Goal: Task Accomplishment & Management: Manage account settings

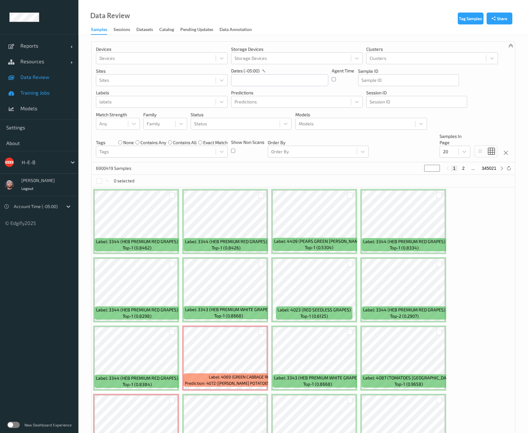
click at [38, 96] on link "Training Jobs" at bounding box center [39, 93] width 78 height 16
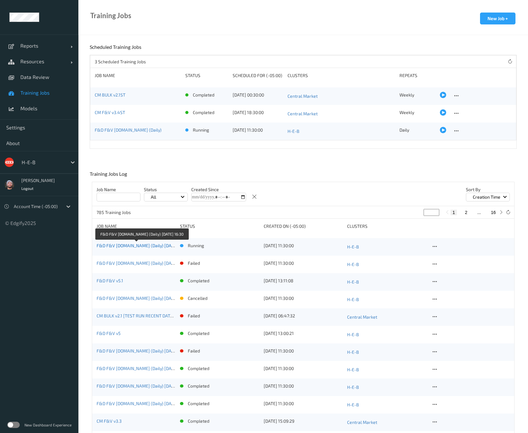
click at [151, 245] on link "F&D F&V v5.1.ST (Daily) 2025-10-12 16:30" at bounding box center [143, 245] width 92 height 5
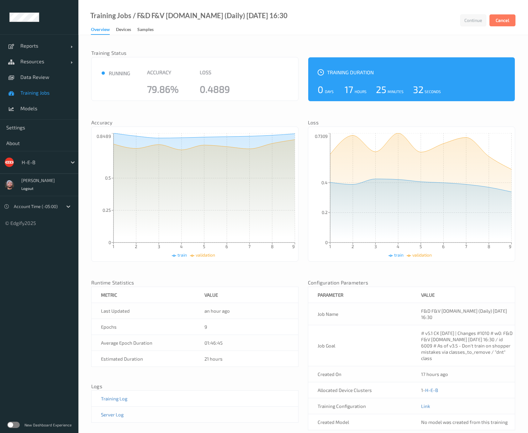
click at [42, 95] on span "Training Jobs" at bounding box center [46, 93] width 52 height 6
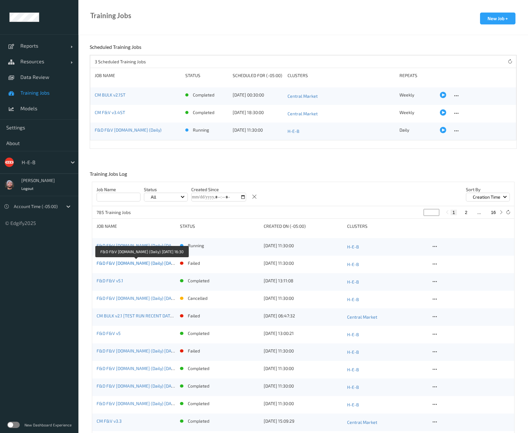
click at [144, 265] on link "F&D F&V v5.1.ST (Daily) 2025-10-11 16:30" at bounding box center [143, 263] width 92 height 5
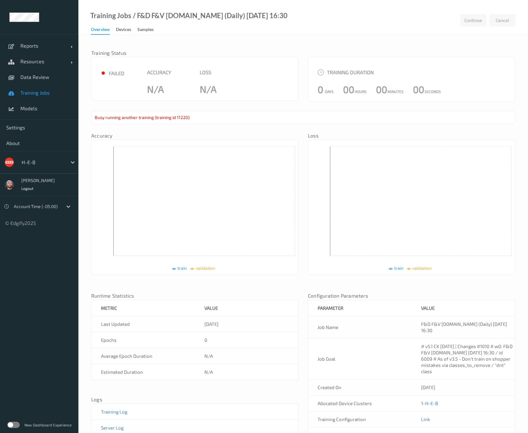
click at [54, 95] on span "Training Jobs" at bounding box center [46, 93] width 52 height 6
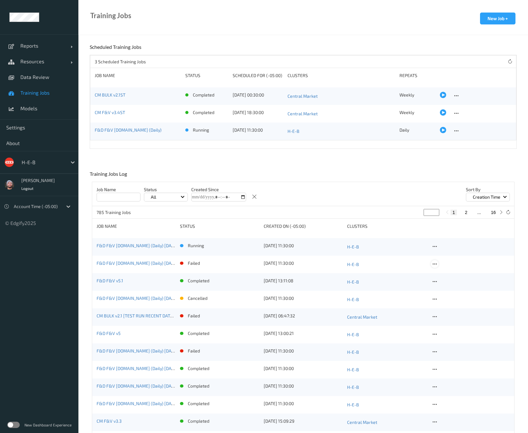
click at [433, 264] on icon at bounding box center [434, 264] width 5 height 6
click at [110, 282] on link "F&D F&V v5.1" at bounding box center [110, 280] width 27 height 5
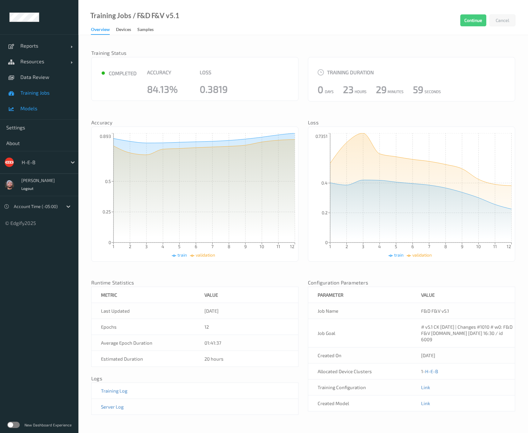
click at [40, 108] on span "Models" at bounding box center [46, 108] width 52 height 6
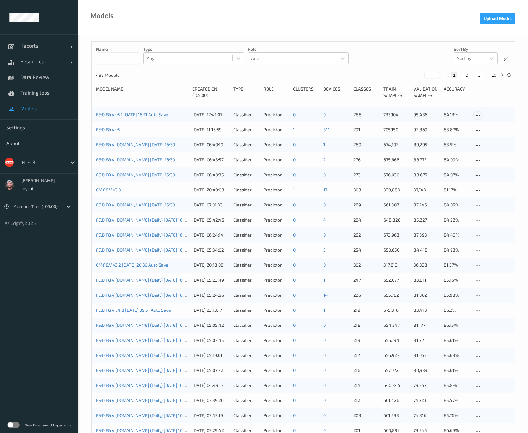
click at [477, 115] on icon at bounding box center [477, 116] width 5 height 6
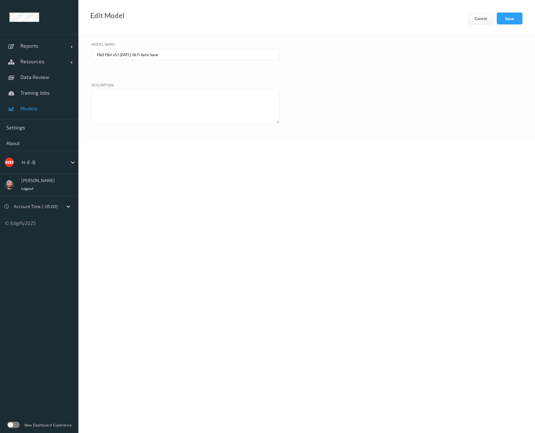
drag, startPoint x: 119, startPoint y: 57, endPoint x: 295, endPoint y: 73, distance: 176.3
click at [295, 73] on div "Model name F&D F&V v5.1 2025-10-10 18:11 Auto Save" at bounding box center [306, 60] width 431 height 38
click at [162, 54] on input "F&D F&V v5.1 2025-10-10 18:11 Auto Save" at bounding box center [185, 54] width 188 height 11
click at [172, 54] on input "F&D F&V v5.1 2025-10-10 18:11 Auto Save" at bounding box center [185, 54] width 188 height 11
drag, startPoint x: 178, startPoint y: 54, endPoint x: 139, endPoint y: 54, distance: 38.9
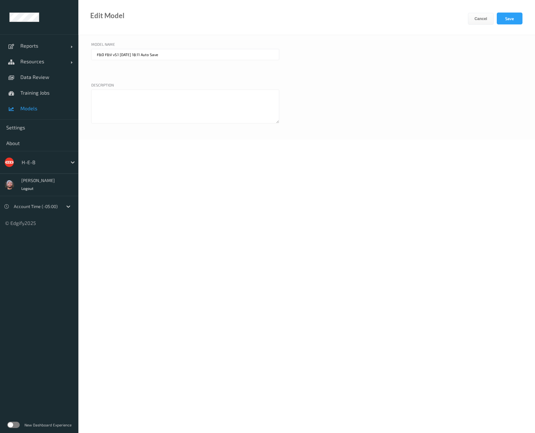
click at [139, 54] on input "F&D F&V v5.1 2025-10-10 18:11 Auto Save" at bounding box center [185, 54] width 188 height 11
type input "F&D F&V v5.1 2025-10-10"
click at [505, 17] on button "Save" at bounding box center [510, 19] width 26 height 12
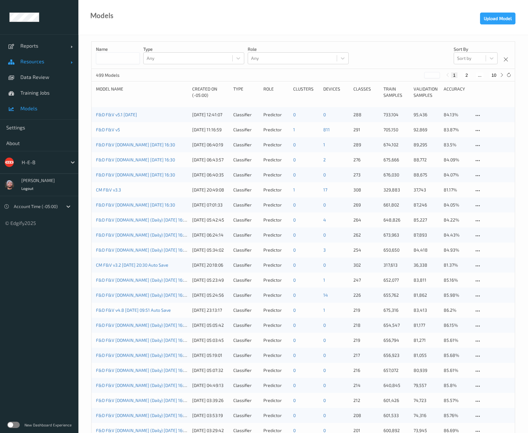
click at [50, 56] on link "Resources" at bounding box center [39, 62] width 78 height 16
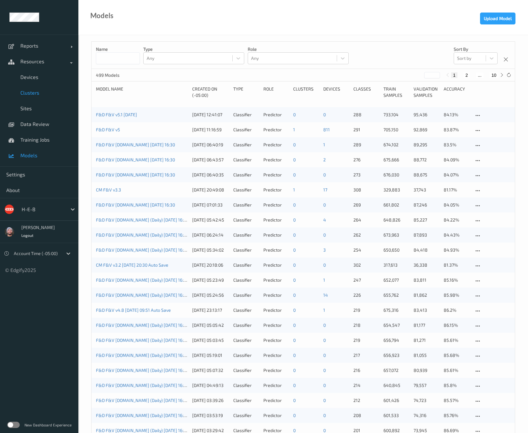
click at [39, 87] on link "Clusters" at bounding box center [39, 93] width 78 height 16
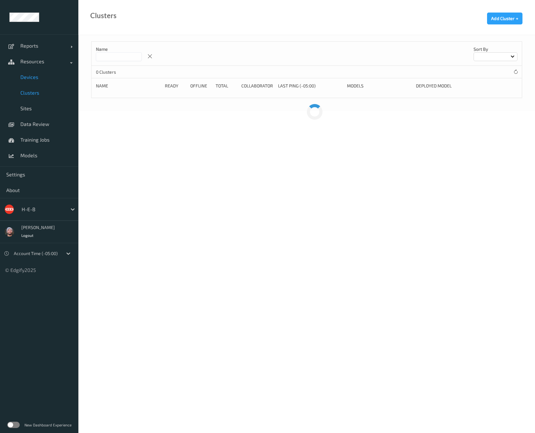
click at [59, 74] on span "Devices" at bounding box center [46, 77] width 52 height 6
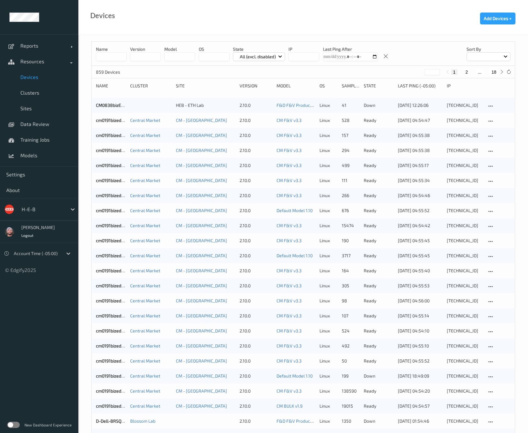
click at [492, 73] on button "18" at bounding box center [493, 72] width 9 height 6
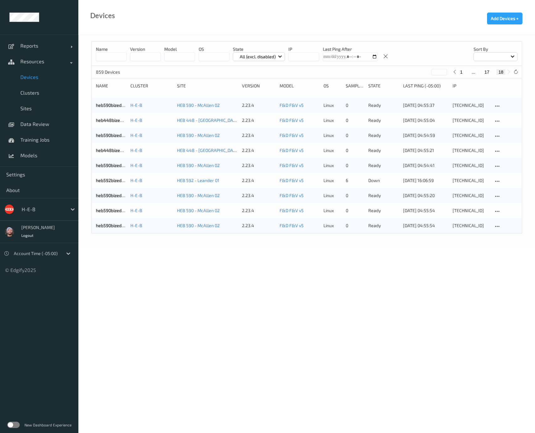
click at [493, 74] on div "1 ... 17 18" at bounding box center [481, 72] width 47 height 6
click at [488, 72] on button "17" at bounding box center [487, 72] width 9 height 6
type input "**"
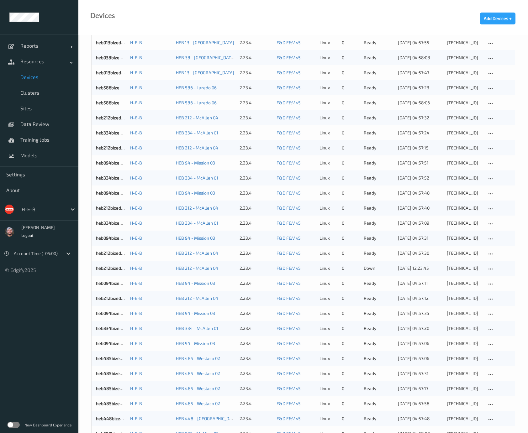
scroll to position [430, 0]
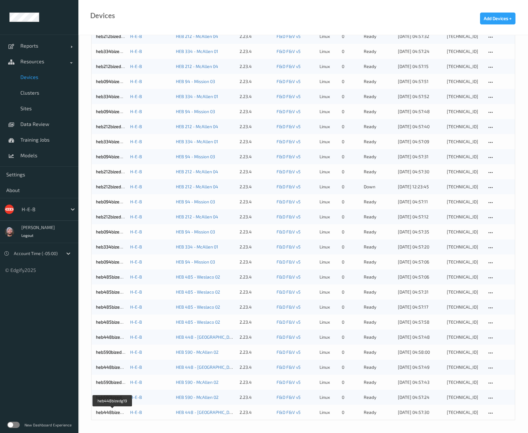
click at [112, 413] on link "heb448bizedg19" at bounding box center [113, 412] width 34 height 5
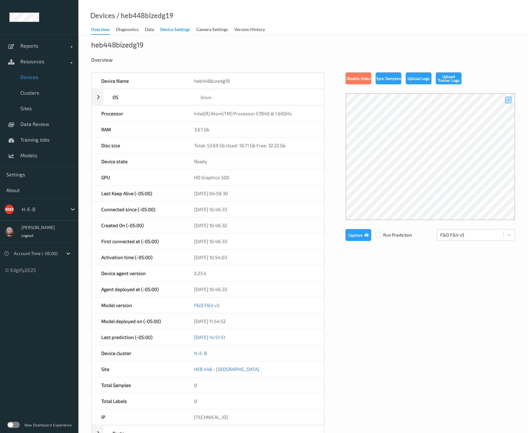
click at [182, 29] on div "Device Settings" at bounding box center [175, 30] width 30 height 8
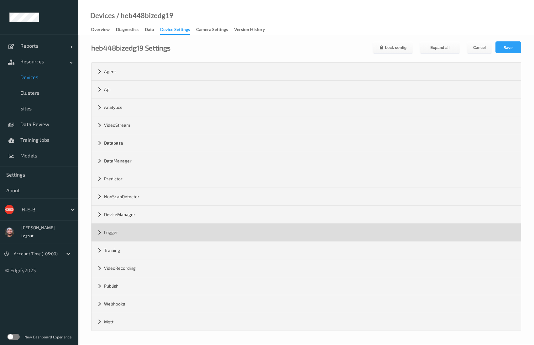
click at [146, 232] on div "Logger" at bounding box center [306, 233] width 429 height 18
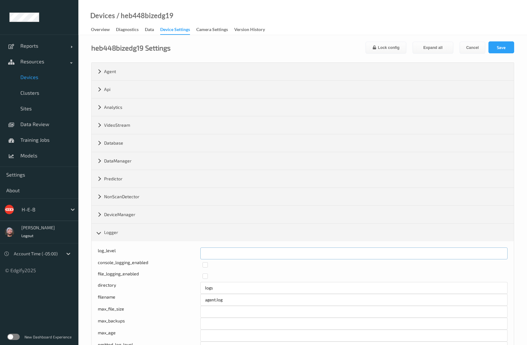
drag, startPoint x: 227, startPoint y: 254, endPoint x: 192, endPoint y: 255, distance: 35.1
click at [192, 255] on div "log_level *" at bounding box center [303, 253] width 410 height 12
type input "*"
click at [496, 52] on button "Save" at bounding box center [501, 47] width 26 height 12
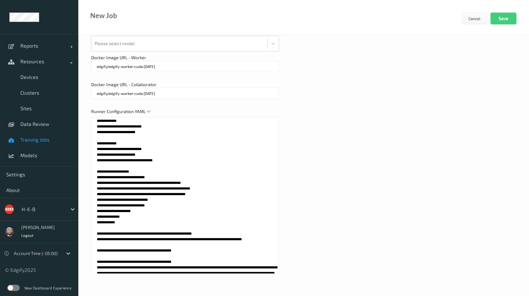
scroll to position [141, 0]
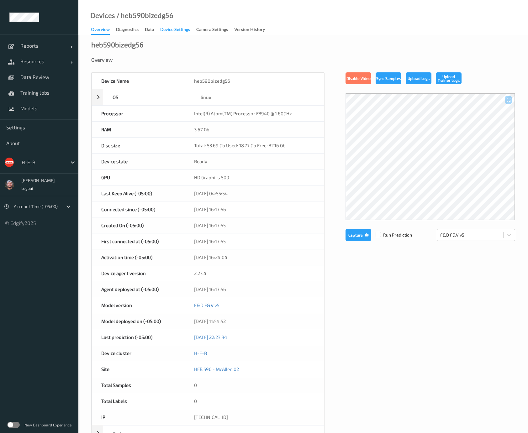
click at [171, 32] on div "Device Settings" at bounding box center [175, 30] width 30 height 8
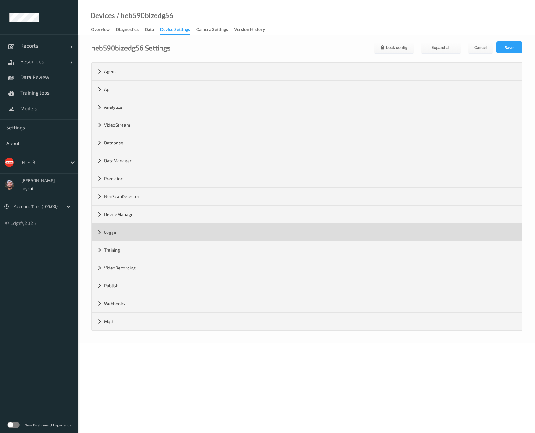
click at [141, 229] on div "Logger" at bounding box center [307, 233] width 430 height 18
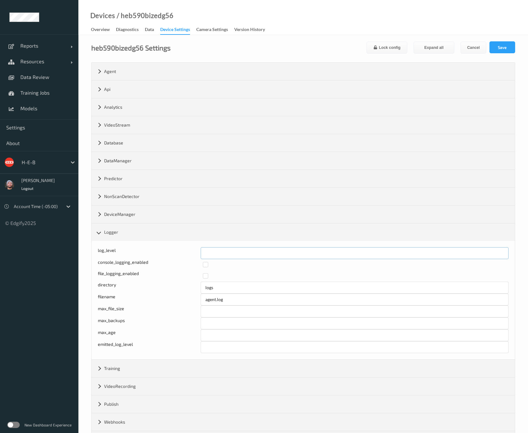
drag, startPoint x: 218, startPoint y: 249, endPoint x: 166, endPoint y: 258, distance: 52.3
click at [166, 258] on div "log_level *" at bounding box center [303, 253] width 411 height 12
type input "*"
click at [508, 51] on button "Save" at bounding box center [502, 47] width 26 height 12
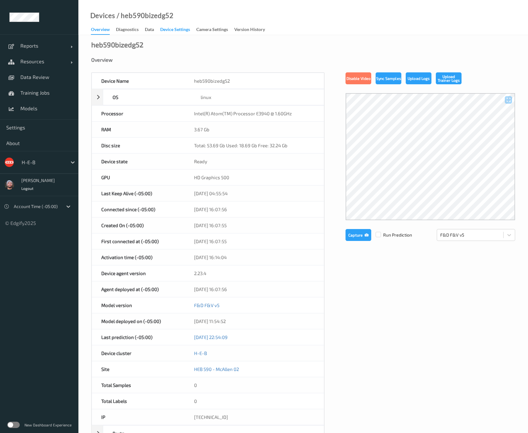
click at [171, 32] on div "Device Settings" at bounding box center [175, 30] width 30 height 8
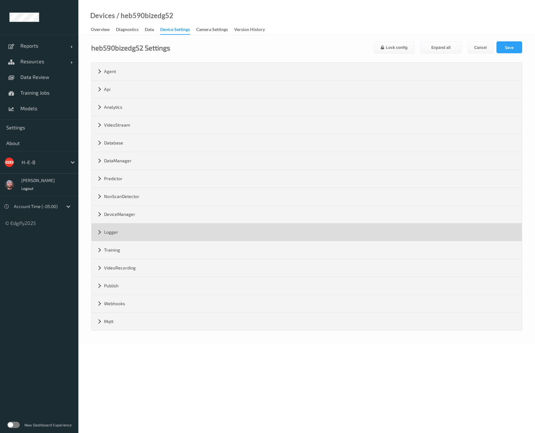
click at [141, 229] on div "Logger" at bounding box center [307, 233] width 430 height 18
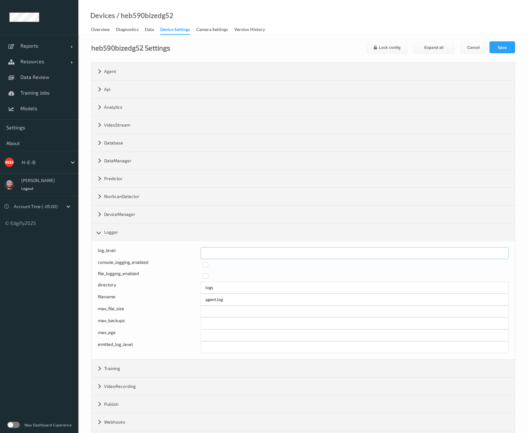
drag, startPoint x: 222, startPoint y: 253, endPoint x: 201, endPoint y: 252, distance: 21.0
click at [201, 252] on input "*" at bounding box center [355, 253] width 308 height 12
type input "*"
click at [487, 49] on div "Lock config Expand all Cancel Save" at bounding box center [440, 47] width 149 height 12
click at [492, 47] on button "Save" at bounding box center [502, 47] width 26 height 12
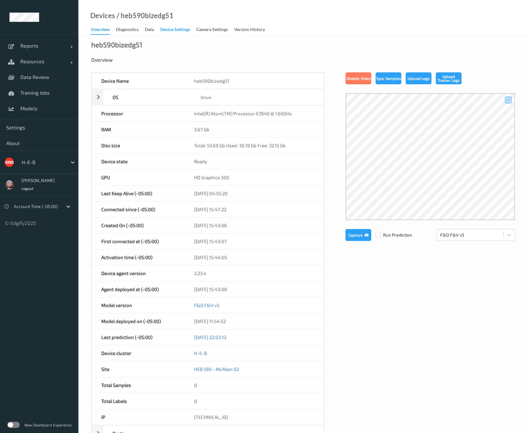
click at [171, 32] on div "Device Settings" at bounding box center [175, 30] width 30 height 8
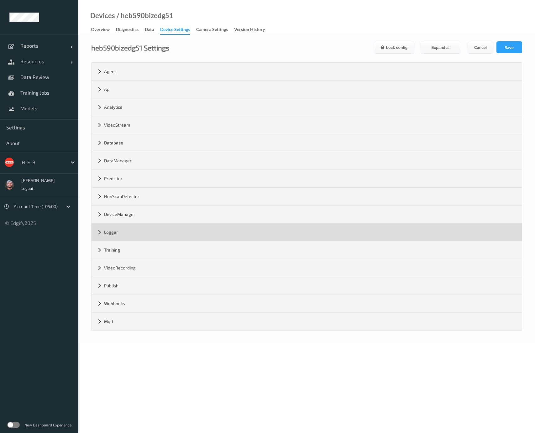
click at [141, 229] on div "Logger" at bounding box center [307, 233] width 430 height 18
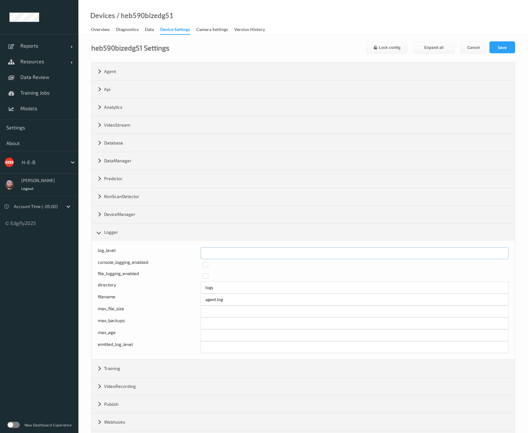
drag, startPoint x: 224, startPoint y: 250, endPoint x: 193, endPoint y: 254, distance: 31.6
click at [193, 254] on div "log_level *" at bounding box center [303, 253] width 411 height 12
type input "*"
click at [509, 43] on button "Save" at bounding box center [502, 47] width 26 height 12
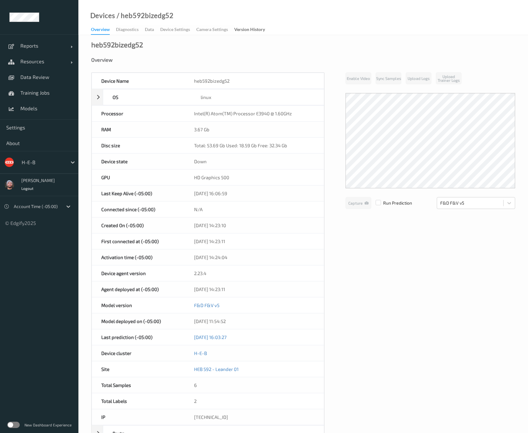
click at [171, 32] on div "Overview Diagnostics Data Device Settings Camera Settings Version History" at bounding box center [181, 29] width 180 height 9
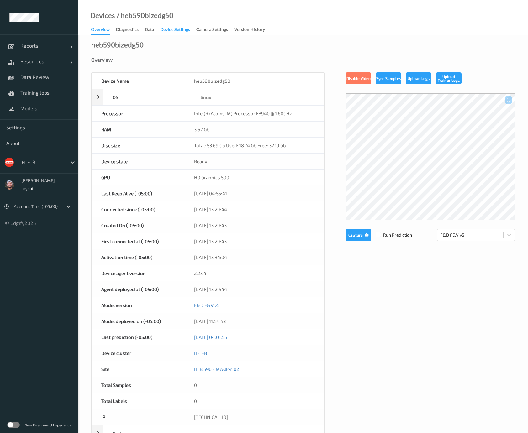
click at [177, 29] on div "Device Settings" at bounding box center [175, 30] width 30 height 8
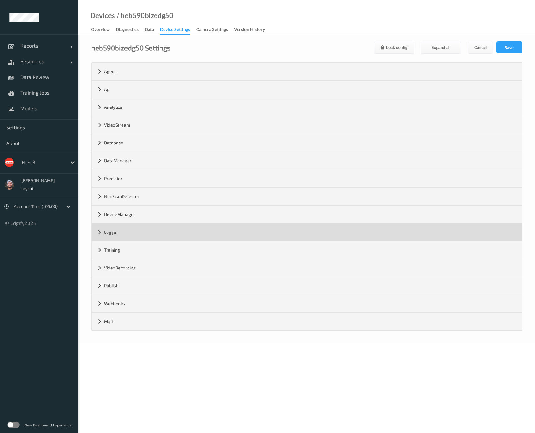
click at [141, 229] on div "Logger" at bounding box center [307, 233] width 430 height 18
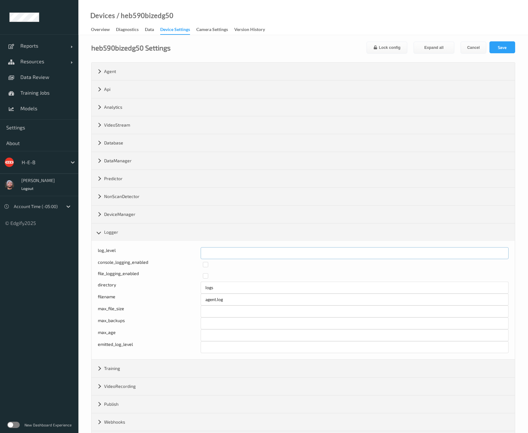
drag, startPoint x: 233, startPoint y: 255, endPoint x: 166, endPoint y: 261, distance: 67.1
click at [166, 261] on div "log_level * console_logging_enabled file_logging_enabled directory logs filenam…" at bounding box center [303, 300] width 411 height 106
type input "*"
click at [505, 43] on button "Save" at bounding box center [502, 47] width 26 height 12
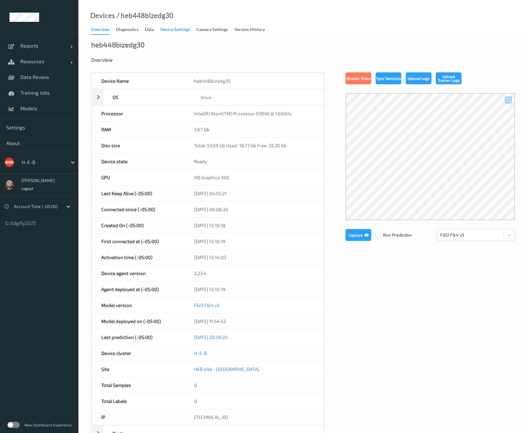
click at [177, 29] on div "Device Settings" at bounding box center [175, 30] width 30 height 8
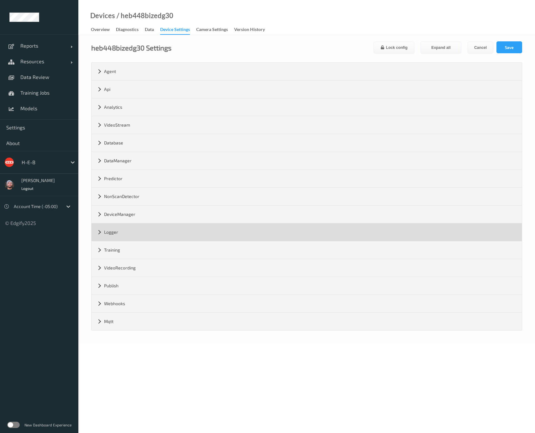
click at [141, 229] on div "Logger" at bounding box center [307, 233] width 430 height 18
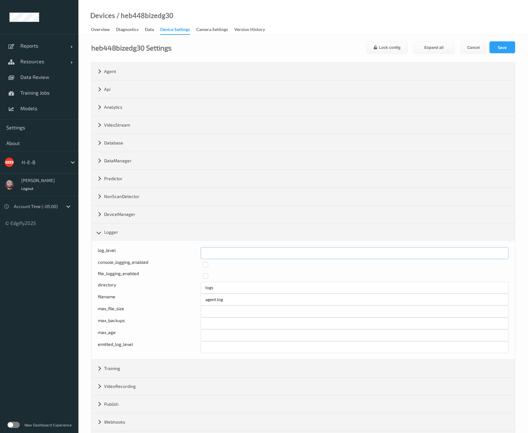
drag, startPoint x: 229, startPoint y: 251, endPoint x: 173, endPoint y: 256, distance: 56.7
click at [168, 258] on div "log_level *" at bounding box center [303, 253] width 411 height 12
type input "*"
click at [514, 45] on button "Save" at bounding box center [502, 47] width 26 height 12
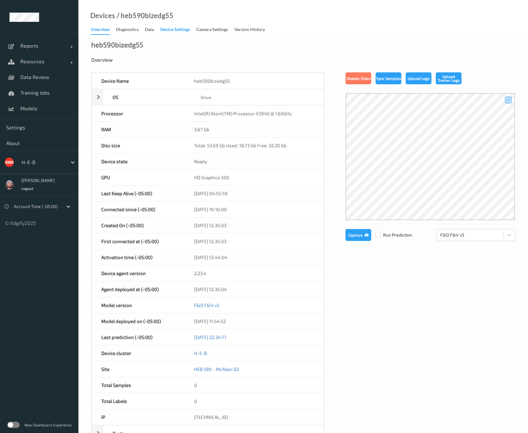
click at [177, 29] on div "Device Settings" at bounding box center [175, 30] width 30 height 8
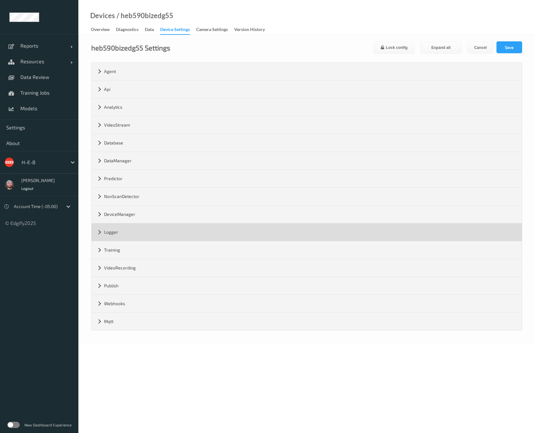
click at [141, 229] on div "Logger" at bounding box center [307, 233] width 430 height 18
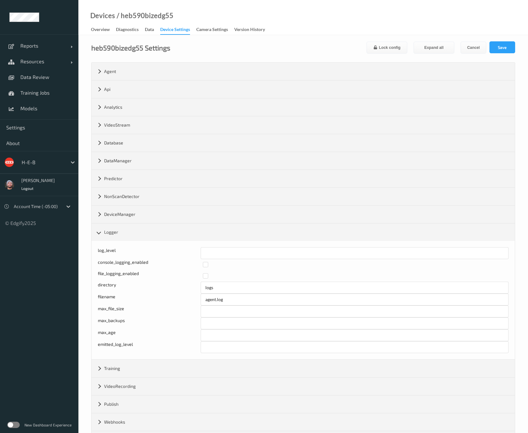
drag, startPoint x: 185, startPoint y: 262, endPoint x: 167, endPoint y: 262, distance: 18.5
click at [167, 262] on div "console_logging_enabled" at bounding box center [303, 264] width 411 height 11
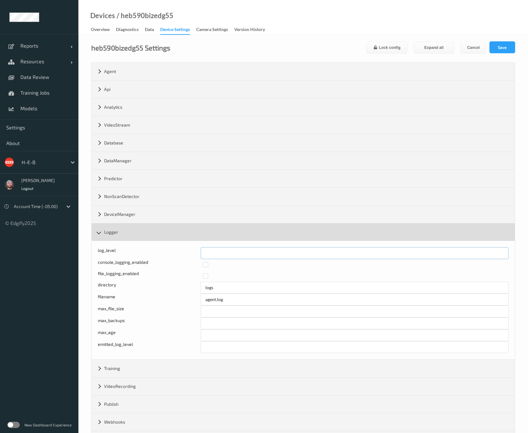
drag, startPoint x: 179, startPoint y: 248, endPoint x: 185, endPoint y: 239, distance: 11.1
click at [171, 248] on div "log_level *" at bounding box center [303, 253] width 411 height 12
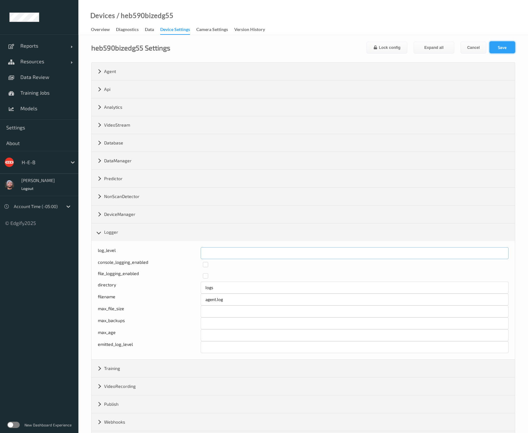
type input "*"
click at [500, 45] on button "Save" at bounding box center [502, 47] width 26 height 12
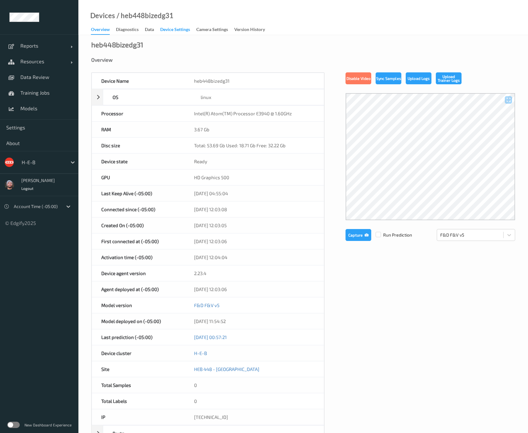
click at [177, 29] on div "Device Settings" at bounding box center [175, 30] width 30 height 8
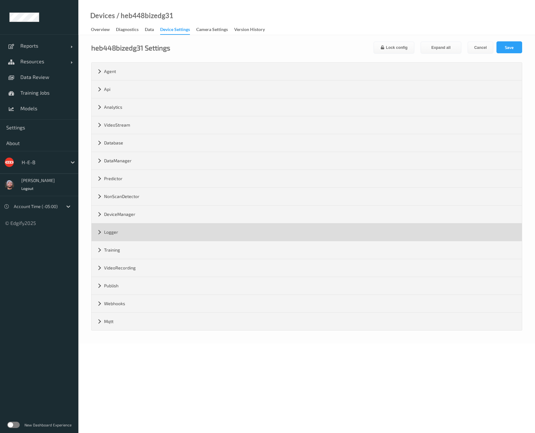
click at [141, 229] on div "Logger" at bounding box center [307, 233] width 430 height 18
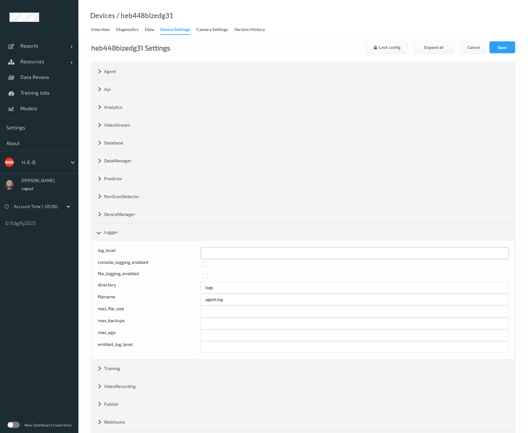
drag, startPoint x: 216, startPoint y: 250, endPoint x: 166, endPoint y: 251, distance: 49.5
click at [166, 250] on div "log_level *" at bounding box center [303, 253] width 411 height 12
type input "*"
click at [501, 40] on div "heb448bizedg31 Settings Lock config Expand all Cancel Save Agent version 2.23.4…" at bounding box center [303, 248] width 450 height 427
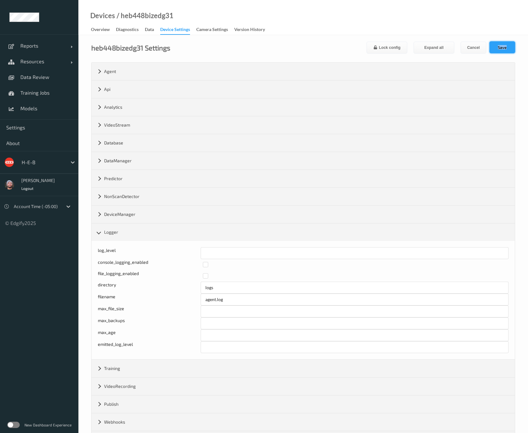
click at [499, 44] on button "Save" at bounding box center [502, 47] width 26 height 12
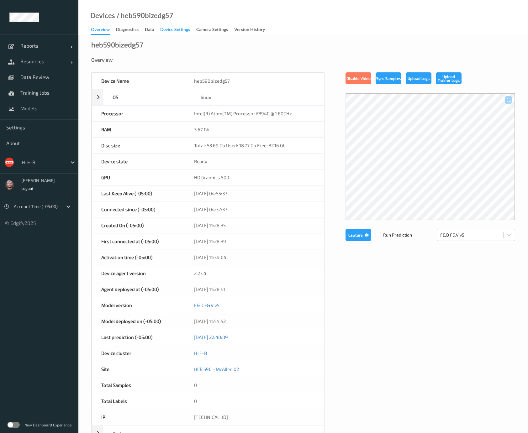
click at [177, 29] on div "Device Settings" at bounding box center [175, 30] width 30 height 8
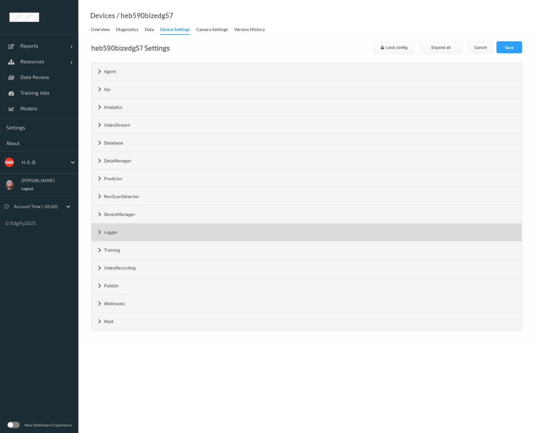
click at [141, 229] on div "Logger" at bounding box center [307, 233] width 430 height 18
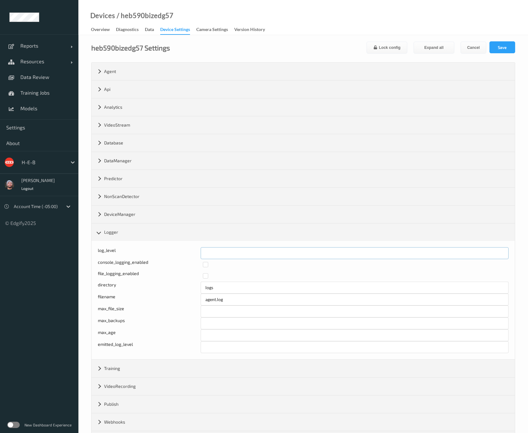
drag, startPoint x: 191, startPoint y: 254, endPoint x: 170, endPoint y: 254, distance: 20.7
click at [170, 255] on div "log_level *" at bounding box center [303, 253] width 411 height 12
type input "*"
click at [514, 45] on button "Save" at bounding box center [502, 47] width 26 height 12
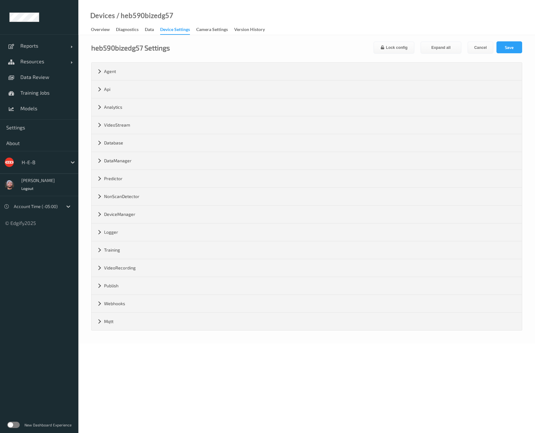
click at [164, 241] on div "Agent version 2.23.4 max_msg_size ********* grpc_port ***** web_server_port ***…" at bounding box center [307, 197] width 430 height 268
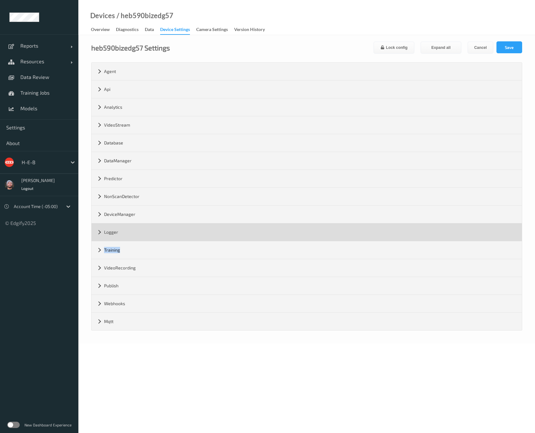
click at [167, 232] on div "Logger" at bounding box center [307, 233] width 430 height 18
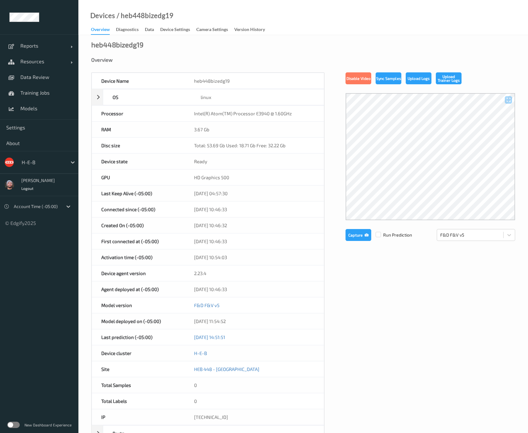
click at [176, 25] on div "Devices / heb448bizedg19 Overview Diagnostics Data Device Settings Camera Setti…" at bounding box center [303, 17] width 450 height 35
click at [179, 28] on div "Device Settings" at bounding box center [175, 30] width 30 height 8
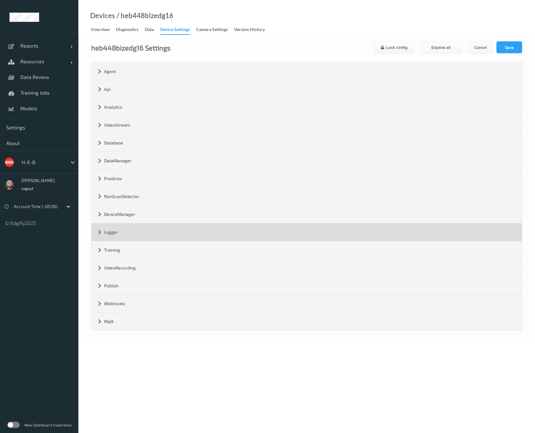
click at [124, 232] on div "Logger" at bounding box center [307, 233] width 430 height 18
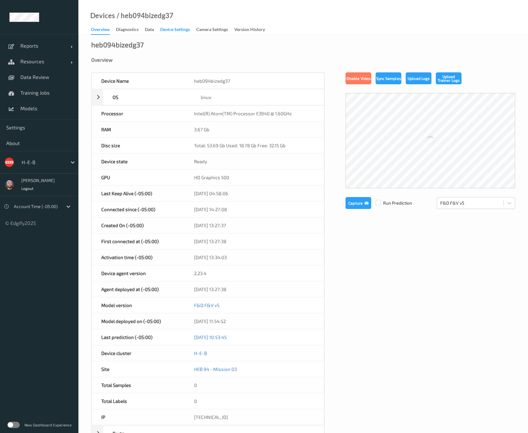
click at [169, 30] on div "Device Settings" at bounding box center [175, 30] width 30 height 8
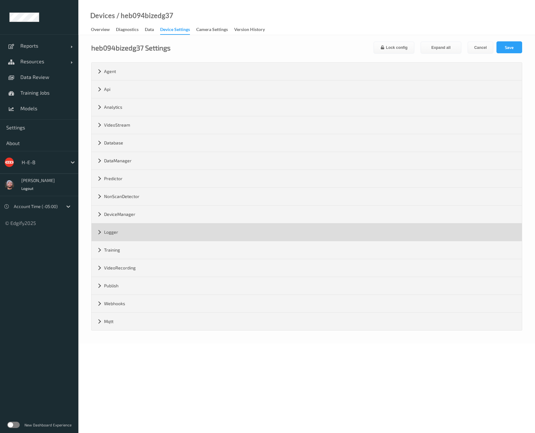
click at [135, 227] on div "Logger" at bounding box center [307, 233] width 430 height 18
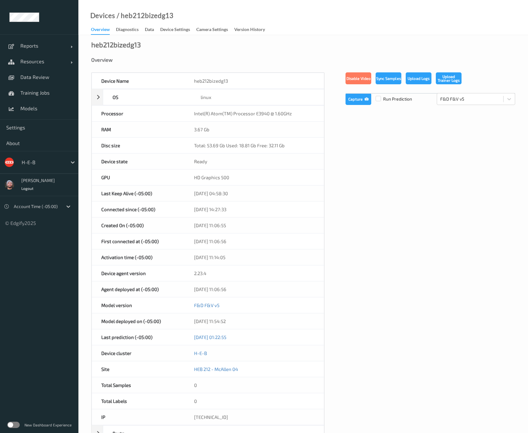
click at [179, 37] on div "heb212bizedg13 Overview Device Name heb212bizedg13 OS linux Platform debian Pla…" at bounding box center [303, 282] width 450 height 494
click at [181, 33] on div "Device Settings" at bounding box center [175, 30] width 30 height 8
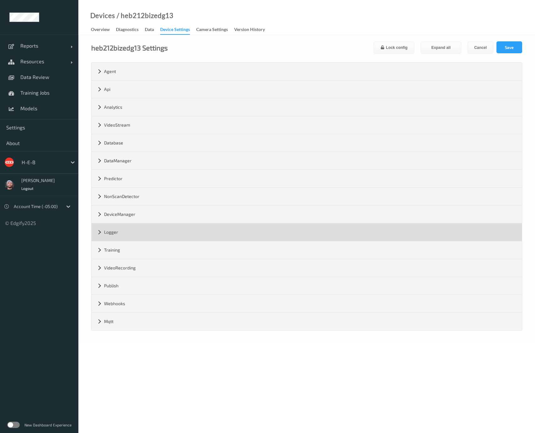
click at [145, 226] on div "Logger" at bounding box center [307, 233] width 430 height 18
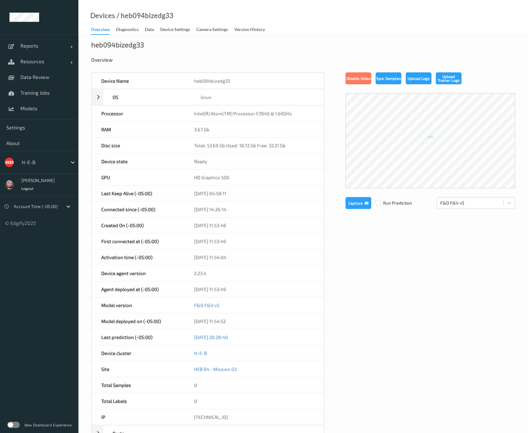
click at [183, 26] on link "Device Settings" at bounding box center [178, 29] width 36 height 9
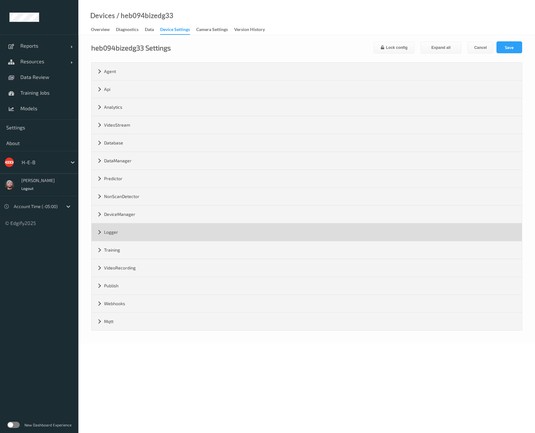
click at [126, 224] on div "Logger" at bounding box center [307, 233] width 430 height 18
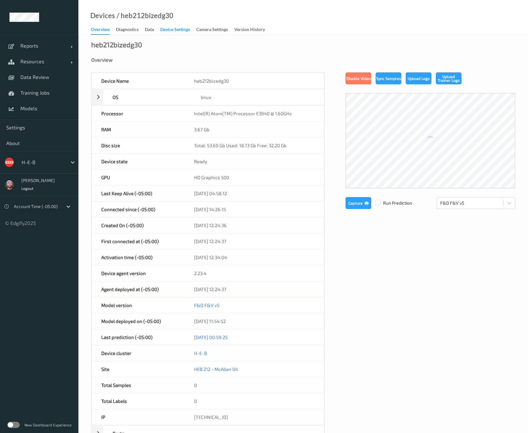
click at [178, 32] on div "Device Settings" at bounding box center [175, 30] width 30 height 8
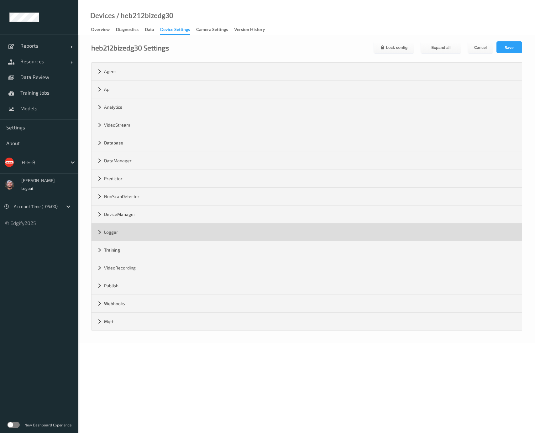
click at [118, 231] on div "Logger" at bounding box center [307, 233] width 430 height 18
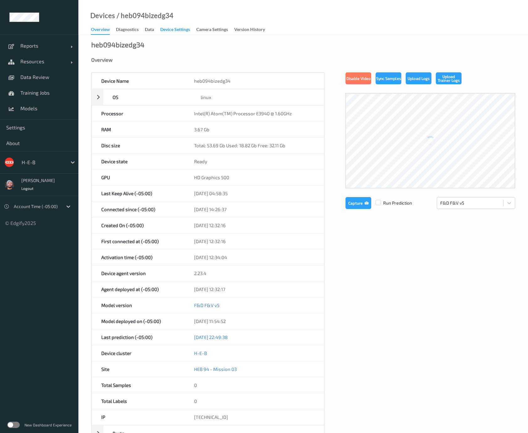
click at [168, 31] on div "Device Settings" at bounding box center [175, 30] width 30 height 8
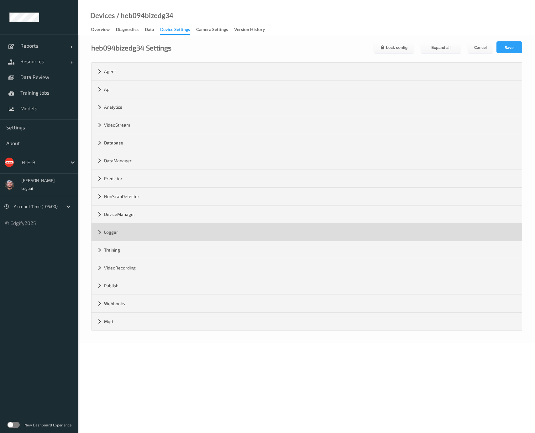
click at [131, 229] on div "Logger" at bounding box center [307, 233] width 430 height 18
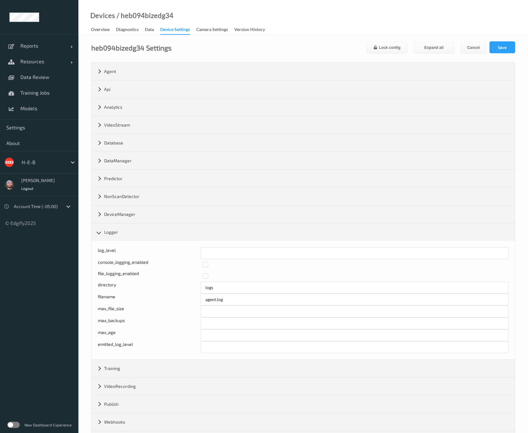
click at [182, 29] on div "Device Settings" at bounding box center [175, 30] width 30 height 8
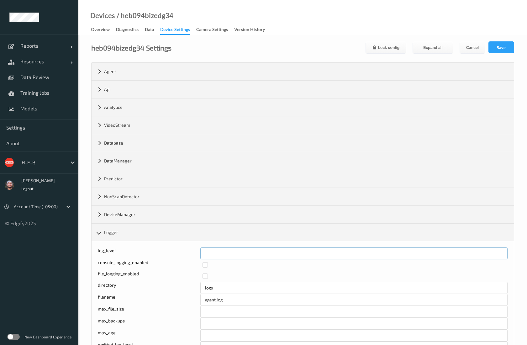
drag, startPoint x: 214, startPoint y: 254, endPoint x: 205, endPoint y: 254, distance: 9.1
click at [205, 254] on input "*" at bounding box center [353, 253] width 307 height 12
type input "*"
click at [497, 47] on button "Save" at bounding box center [501, 47] width 26 height 12
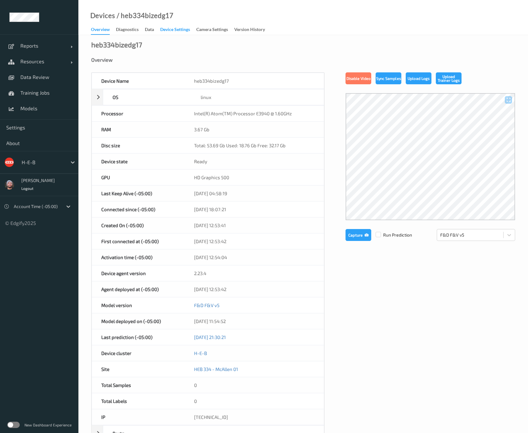
click at [183, 34] on div "Device Settings" at bounding box center [175, 30] width 30 height 8
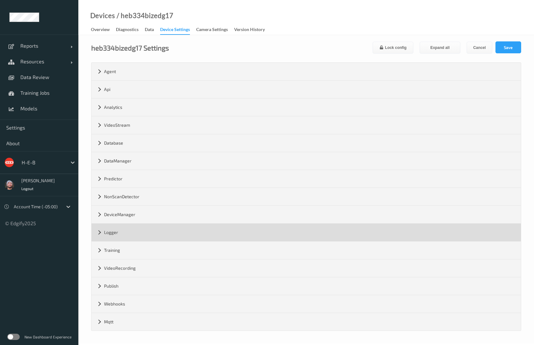
click at [120, 234] on div "Logger" at bounding box center [306, 233] width 429 height 18
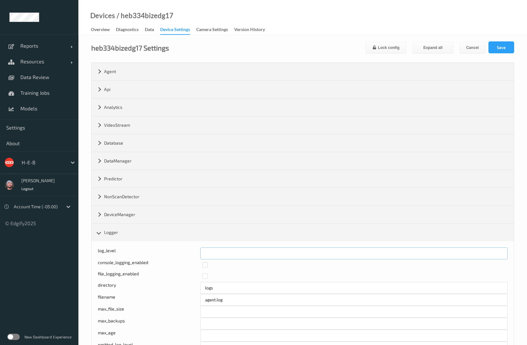
drag, startPoint x: 214, startPoint y: 248, endPoint x: 201, endPoint y: 248, distance: 13.2
click at [201, 248] on input "*" at bounding box center [353, 253] width 307 height 12
type input "*"
click at [487, 42] on div "Lock config Expand all Cancel Save" at bounding box center [440, 47] width 149 height 12
click at [490, 42] on button "Save" at bounding box center [501, 47] width 26 height 12
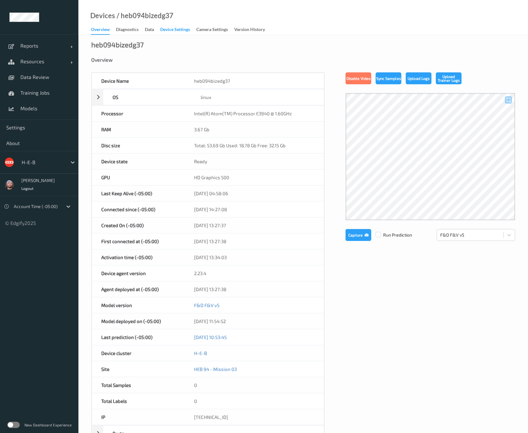
click at [180, 32] on div "Device Settings" at bounding box center [175, 30] width 30 height 8
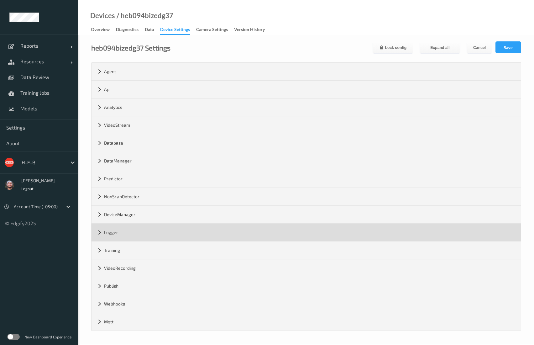
click at [128, 226] on div "Logger" at bounding box center [306, 233] width 429 height 18
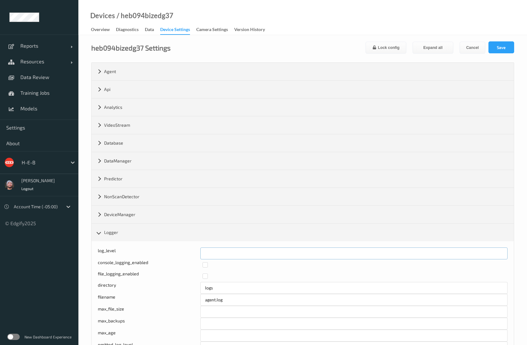
drag, startPoint x: 217, startPoint y: 257, endPoint x: 186, endPoint y: 255, distance: 31.1
click at [186, 255] on div "log_level *" at bounding box center [303, 253] width 410 height 12
type input "*"
click at [497, 47] on button "Save" at bounding box center [501, 47] width 26 height 12
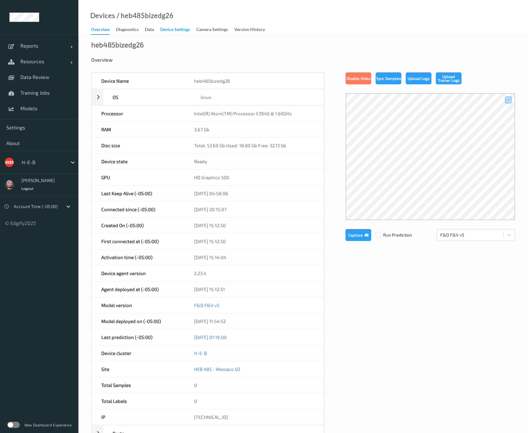
click at [180, 32] on div "Device Settings" at bounding box center [175, 30] width 30 height 8
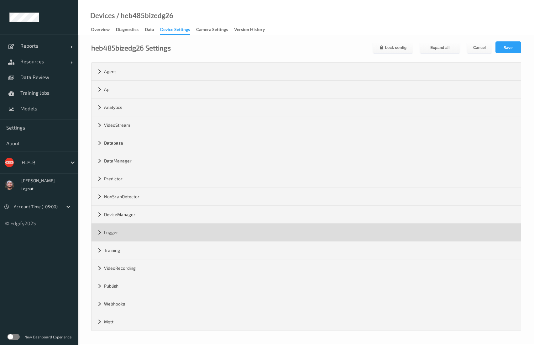
click at [123, 233] on div "Logger" at bounding box center [306, 233] width 429 height 18
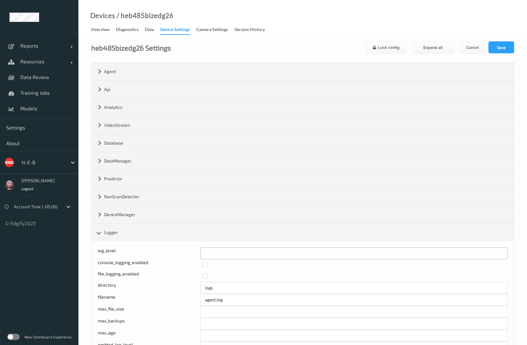
drag, startPoint x: 216, startPoint y: 246, endPoint x: 197, endPoint y: 250, distance: 19.7
click at [197, 250] on div "log_level * console_logging_enabled file_logging_enabled directory logs filenam…" at bounding box center [303, 300] width 422 height 119
type input "*"
click at [512, 56] on form "heb485bizedg26 Settings Lock config Expand all Cancel Save Agent version 2.23.4…" at bounding box center [302, 245] width 423 height 408
click at [511, 54] on form "heb485bizedg26 Settings Lock config Expand all Cancel Save Agent version 2.23.4…" at bounding box center [302, 245] width 423 height 408
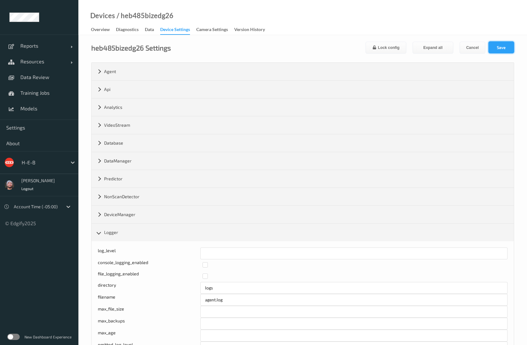
click at [507, 45] on button "Save" at bounding box center [501, 47] width 26 height 12
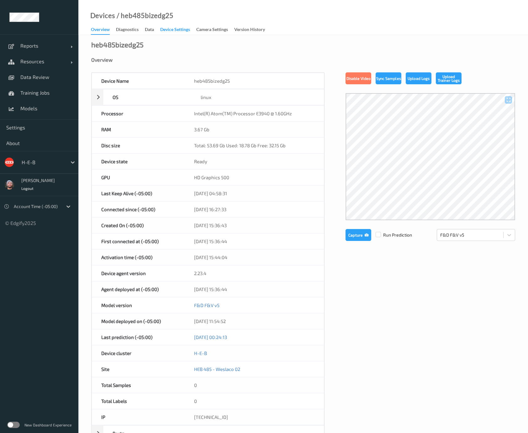
click at [180, 32] on div "Device Settings" at bounding box center [175, 30] width 30 height 8
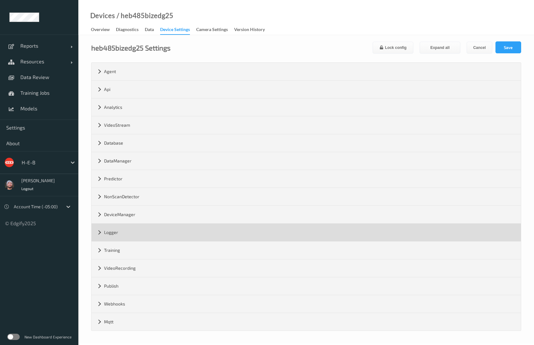
click at [171, 234] on div "Logger" at bounding box center [306, 233] width 429 height 18
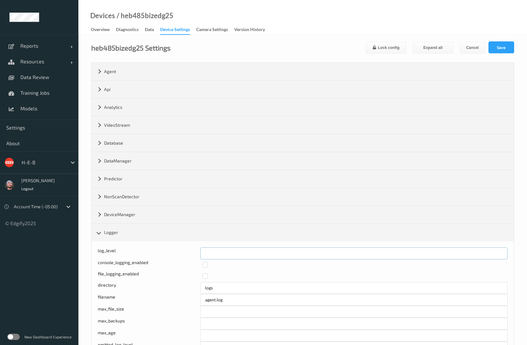
drag, startPoint x: 211, startPoint y: 250, endPoint x: 197, endPoint y: 249, distance: 14.1
click at [197, 249] on div "log_level *" at bounding box center [303, 253] width 410 height 12
type input "*"
click at [500, 50] on button "Save" at bounding box center [501, 47] width 26 height 12
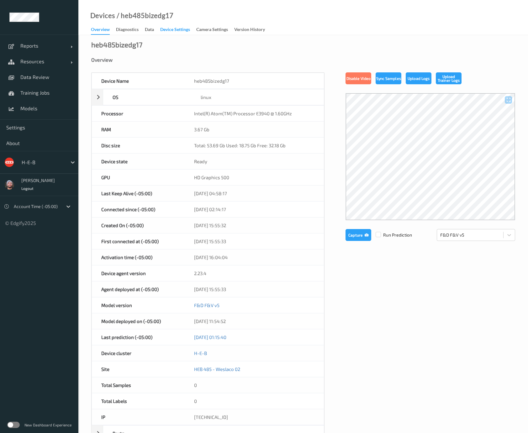
click at [180, 32] on div "Device Settings" at bounding box center [175, 30] width 30 height 8
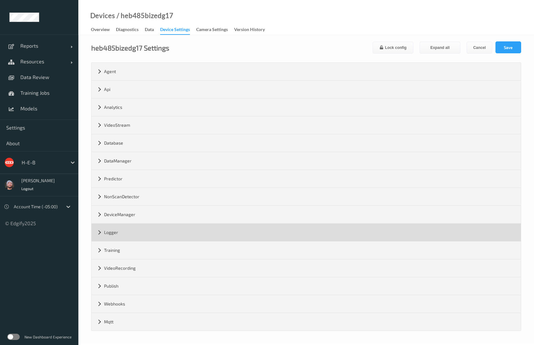
click at [132, 233] on div "Logger" at bounding box center [306, 233] width 429 height 18
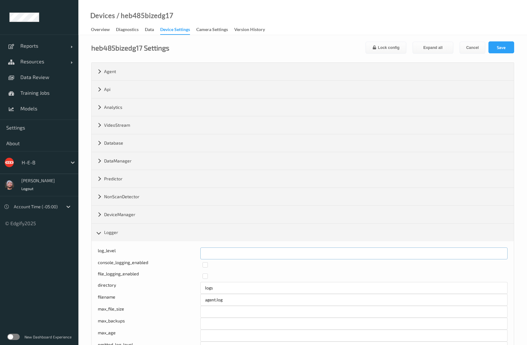
drag, startPoint x: 192, startPoint y: 253, endPoint x: 201, endPoint y: 244, distance: 12.2
click at [174, 253] on div "log_level *" at bounding box center [303, 253] width 410 height 12
type input "*"
drag, startPoint x: 513, startPoint y: 43, endPoint x: 386, endPoint y: 27, distance: 127.4
click at [513, 43] on button "Save" at bounding box center [501, 47] width 26 height 12
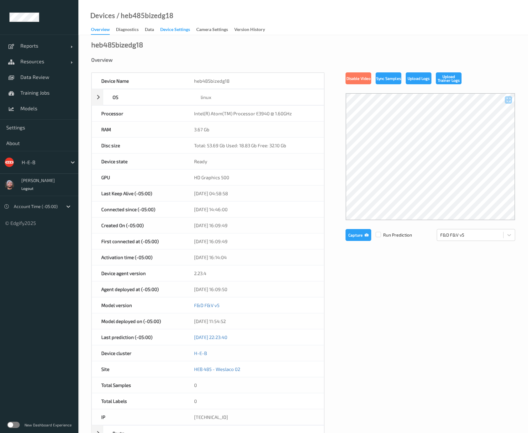
click at [180, 32] on div "Device Settings" at bounding box center [175, 30] width 30 height 8
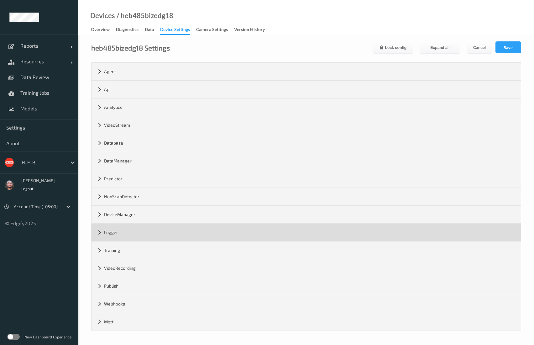
click at [122, 231] on div "Logger" at bounding box center [306, 233] width 429 height 18
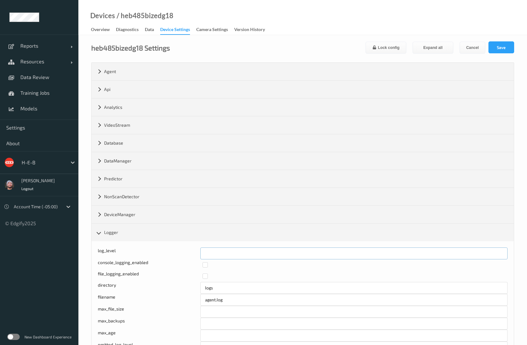
drag, startPoint x: 207, startPoint y: 255, endPoint x: 193, endPoint y: 255, distance: 13.2
click at [193, 255] on div "log_level *" at bounding box center [303, 253] width 410 height 12
type input "*"
click at [497, 47] on button "Save" at bounding box center [501, 47] width 26 height 12
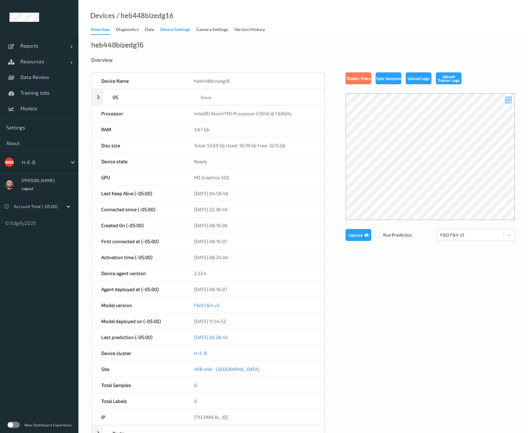
click at [180, 32] on div "Device Settings" at bounding box center [175, 30] width 30 height 8
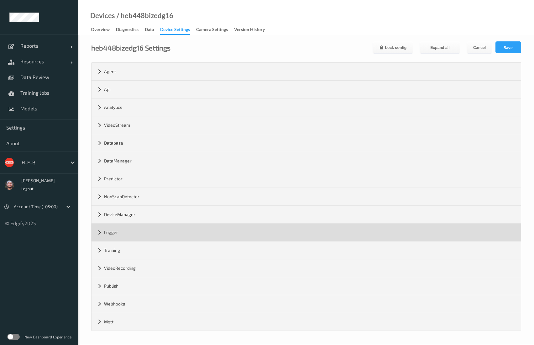
click at [149, 231] on div "Logger" at bounding box center [306, 233] width 429 height 18
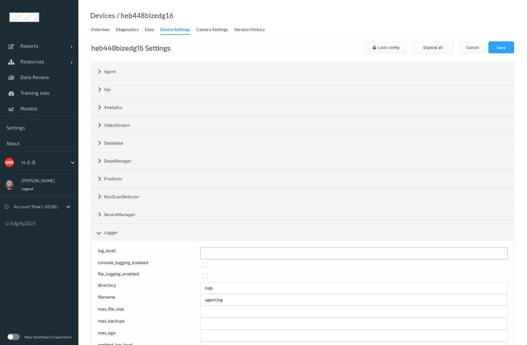
drag, startPoint x: 235, startPoint y: 252, endPoint x: 196, endPoint y: 251, distance: 38.9
click at [196, 251] on div "log_level *" at bounding box center [303, 253] width 410 height 12
click at [485, 47] on button "Cancel" at bounding box center [473, 48] width 26 height 12
type input "*"
click at [488, 45] on button "Save" at bounding box center [501, 47] width 26 height 12
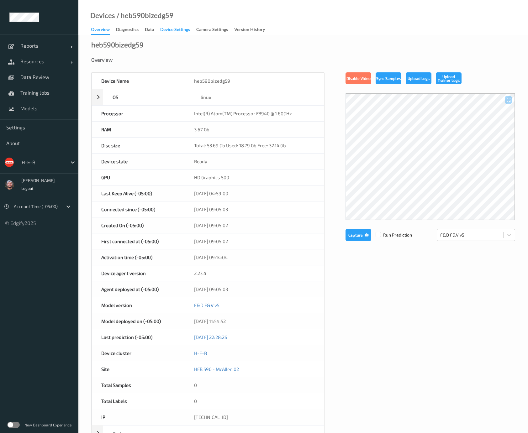
click at [180, 32] on div "Device Settings" at bounding box center [175, 30] width 30 height 8
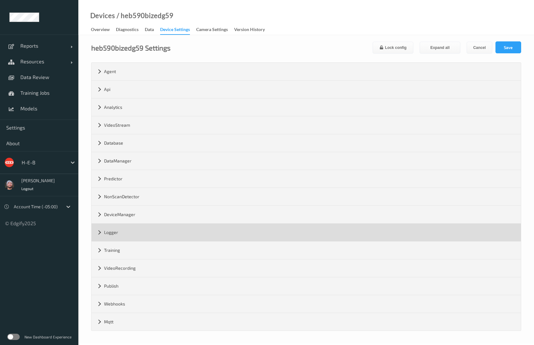
click at [140, 234] on div "Logger" at bounding box center [306, 233] width 429 height 18
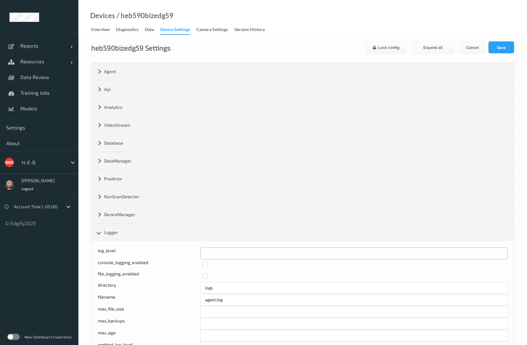
drag, startPoint x: 209, startPoint y: 255, endPoint x: 185, endPoint y: 255, distance: 24.1
click at [185, 255] on div "Log level: -1- trace, 0- debug, 1- info, 2-warn, 3-error, 4-fatal, 5-panic log_…" at bounding box center [303, 253] width 410 height 12
type input "*"
click at [505, 47] on button "Save" at bounding box center [501, 47] width 26 height 12
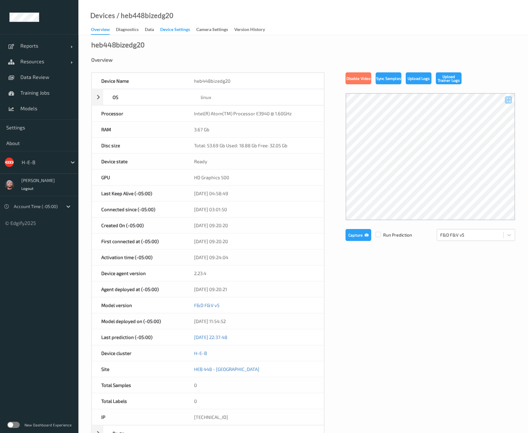
click at [180, 32] on div "Device Settings" at bounding box center [175, 30] width 30 height 8
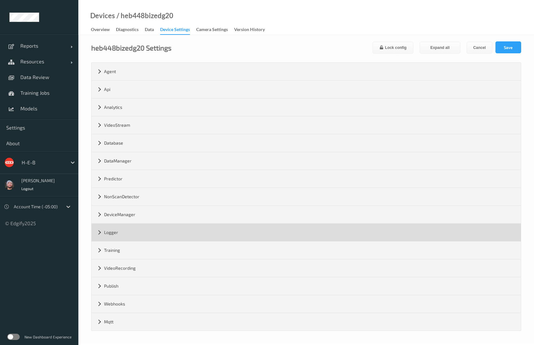
click at [132, 225] on div "Logger" at bounding box center [306, 233] width 429 height 18
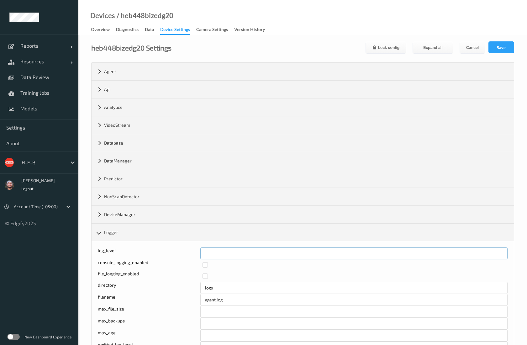
drag, startPoint x: 224, startPoint y: 256, endPoint x: 183, endPoint y: 250, distance: 41.5
click at [183, 250] on div "log_level *" at bounding box center [303, 253] width 410 height 12
type input "*"
click at [504, 47] on button "Save" at bounding box center [501, 47] width 26 height 12
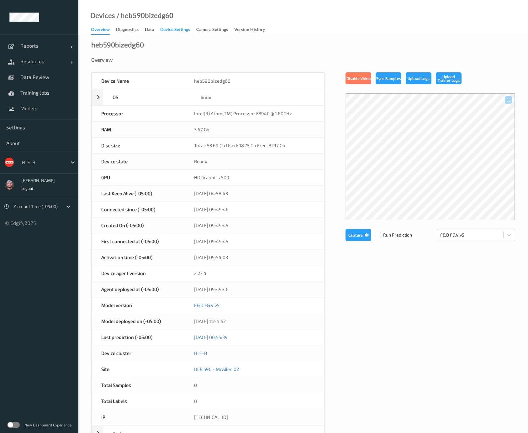
click at [180, 32] on div "Device Settings" at bounding box center [175, 30] width 30 height 8
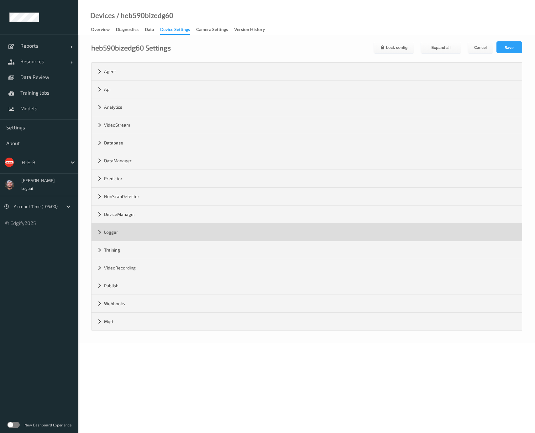
click at [124, 234] on div "Logger" at bounding box center [307, 233] width 430 height 18
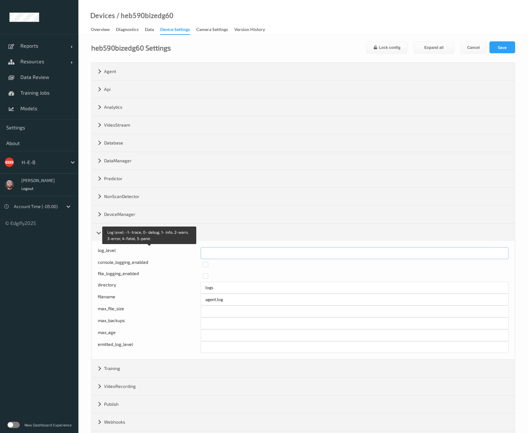
drag, startPoint x: 206, startPoint y: 255, endPoint x: 238, endPoint y: 252, distance: 31.8
click at [237, 252] on input "*" at bounding box center [355, 253] width 308 height 12
type input "*"
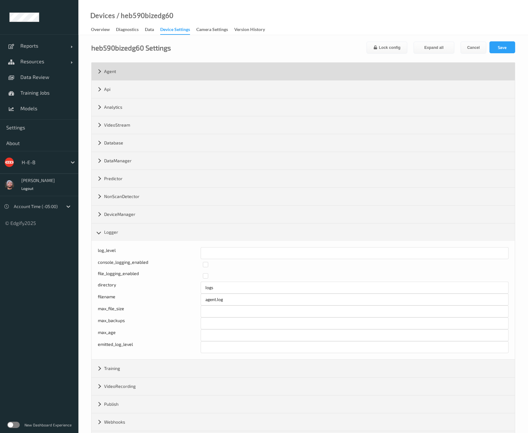
drag, startPoint x: 492, startPoint y: 52, endPoint x: 491, endPoint y: 70, distance: 17.9
click at [492, 51] on button "Save" at bounding box center [502, 47] width 26 height 12
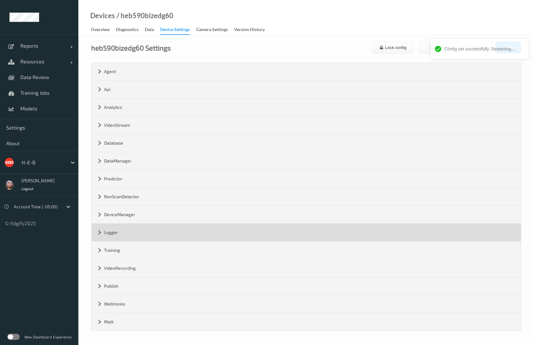
click at [155, 229] on div "Logger" at bounding box center [306, 233] width 429 height 18
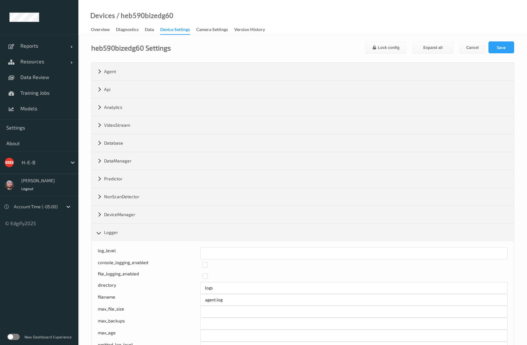
click at [408, 30] on div "Devices / heb590bizedg60 Overview Diagnostics Data Device Settings Camera Setti…" at bounding box center [302, 17] width 449 height 35
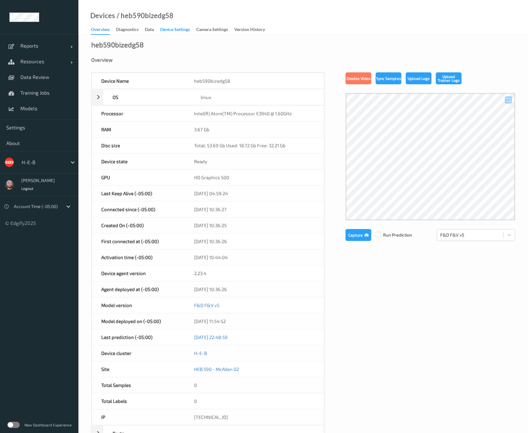
click at [180, 32] on div "Device Settings" at bounding box center [175, 30] width 30 height 8
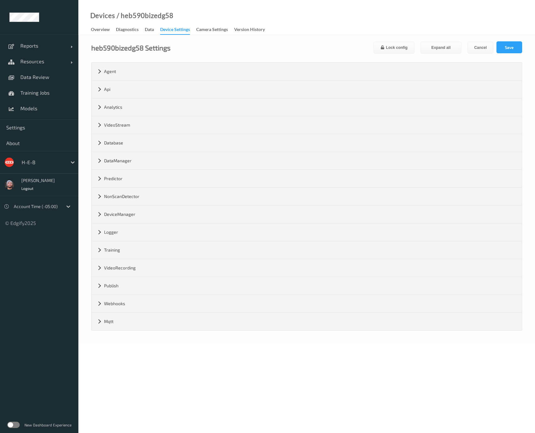
click at [126, 273] on div "VideoRecording" at bounding box center [307, 268] width 430 height 18
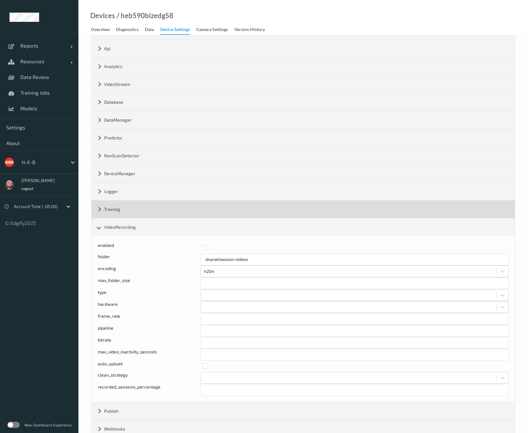
scroll to position [76, 0]
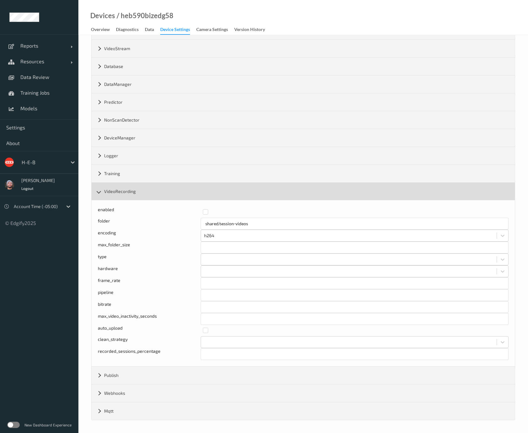
click at [115, 183] on div "VideoRecording" at bounding box center [303, 192] width 423 height 18
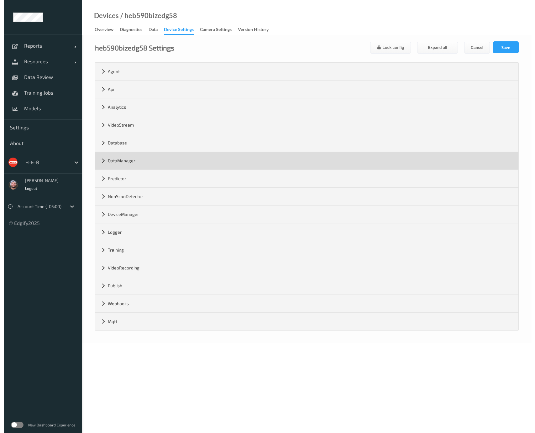
scroll to position [0, 0]
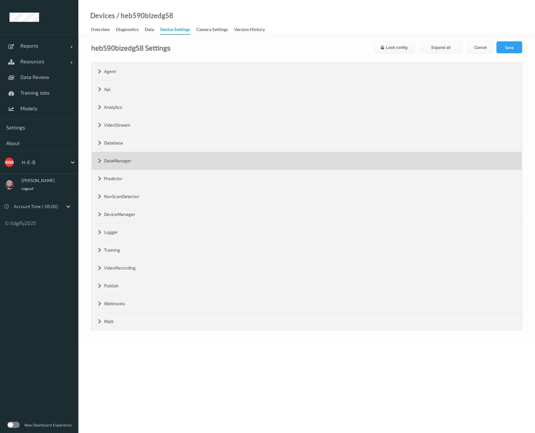
click at [119, 152] on div "DataManager" at bounding box center [307, 161] width 430 height 18
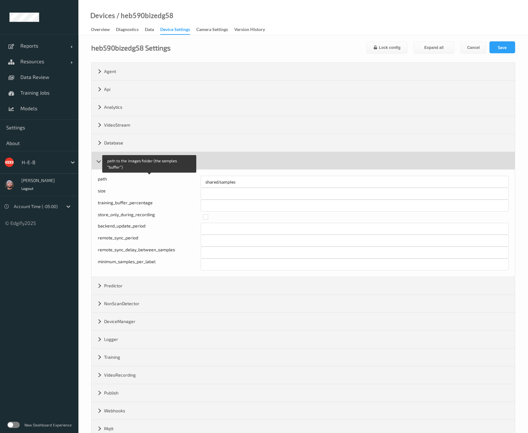
click at [120, 154] on div "DataManager" at bounding box center [303, 161] width 423 height 18
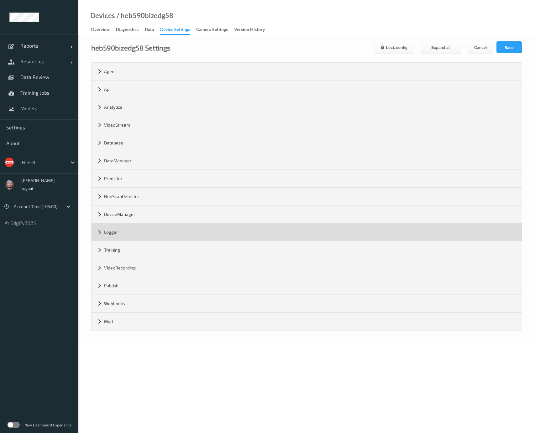
click at [144, 232] on div "Logger" at bounding box center [307, 233] width 430 height 18
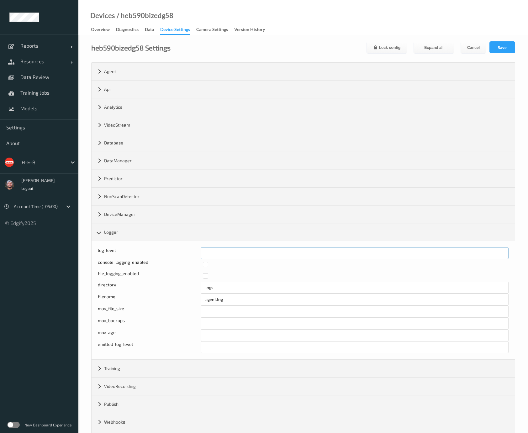
drag, startPoint x: 219, startPoint y: 255, endPoint x: 190, endPoint y: 254, distance: 28.9
click at [190, 254] on div "log_level *" at bounding box center [303, 253] width 411 height 12
type input "*"
click at [500, 47] on button "Save" at bounding box center [502, 47] width 26 height 12
